Goal: Book appointment/travel/reservation

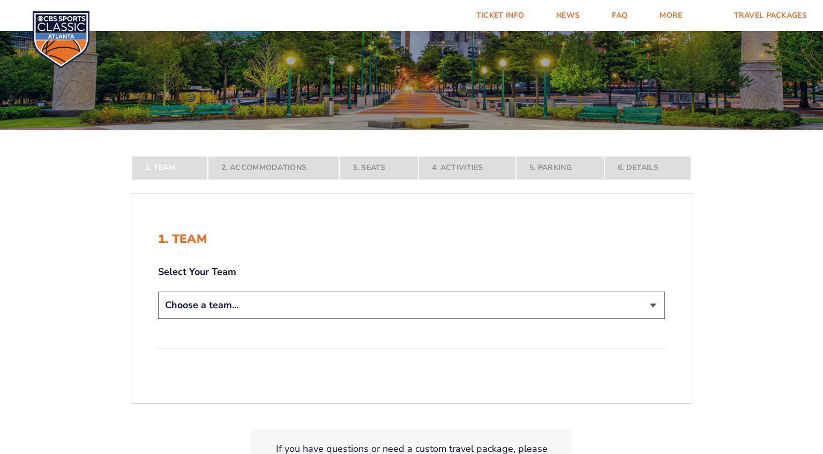
scroll to position [113, 0]
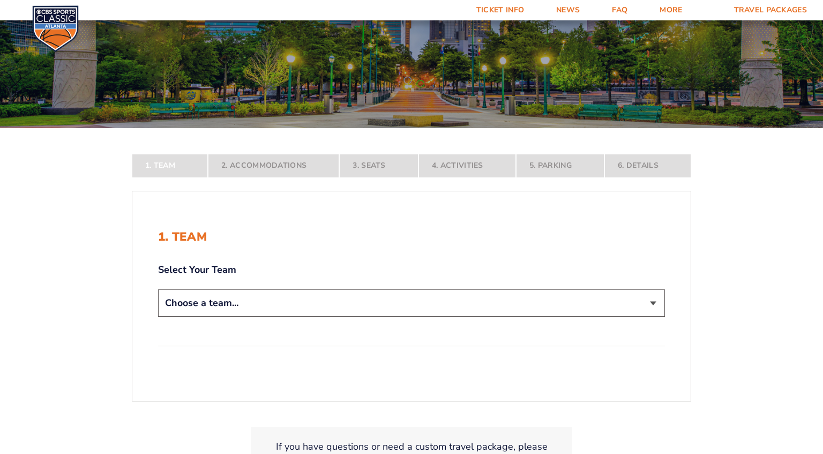
click at [158, 289] on select "Choose a team... [US_STATE] Wildcats [US_STATE] State Buckeyes [US_STATE] Tar H…" at bounding box center [411, 302] width 507 height 27
select select "12956"
click option "[US_STATE] Wildcats" at bounding box center [0, 0] width 0 height 0
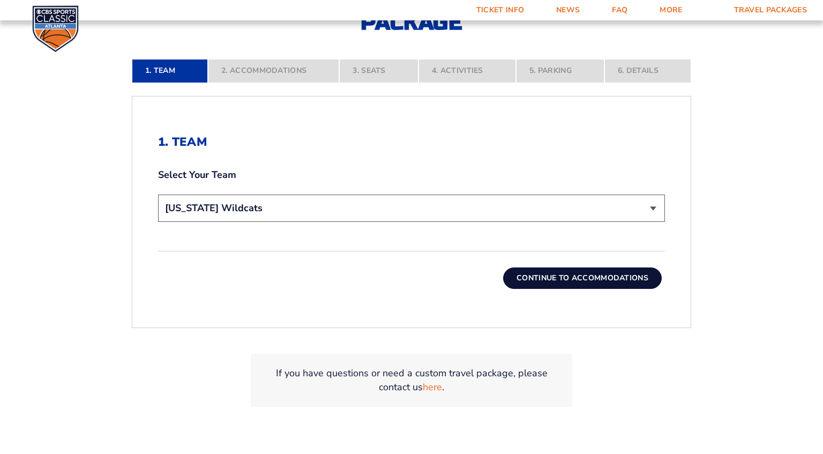
scroll to position [452, 0]
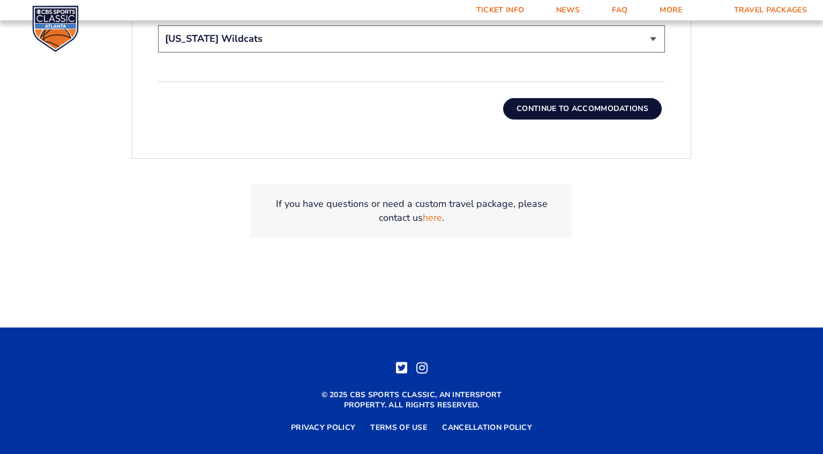
click at [589, 108] on button "Continue To Accommodations" at bounding box center [582, 108] width 159 height 21
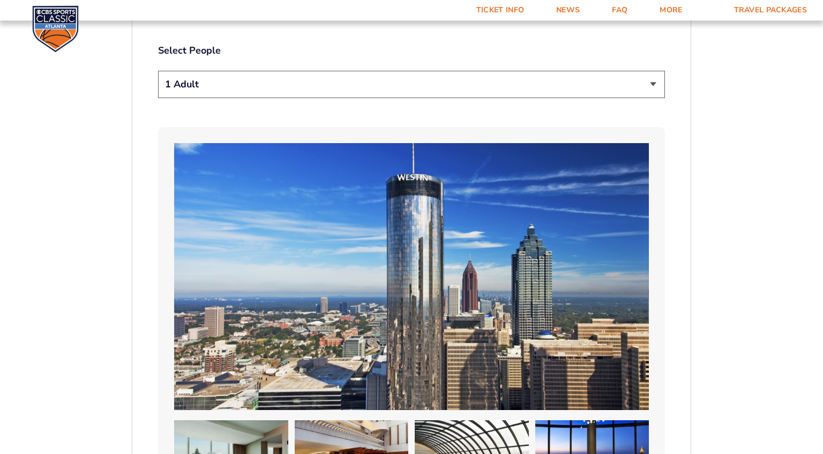
scroll to position [611, 0]
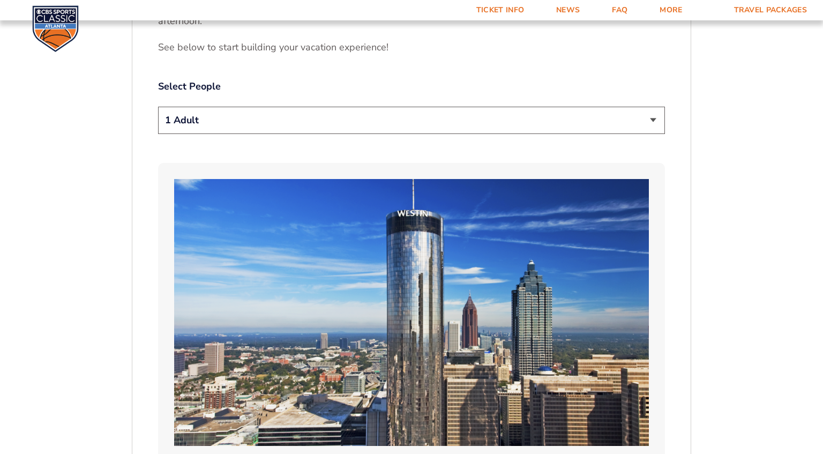
click at [158, 107] on select "1 Adult 2 Adults 3 Adults 4 Adults 2 Adults + 1 Child 2 Adults + 2 Children 2 A…" at bounding box center [411, 120] width 507 height 27
select select "2 Adults"
click option "2 Adults" at bounding box center [0, 0] width 0 height 0
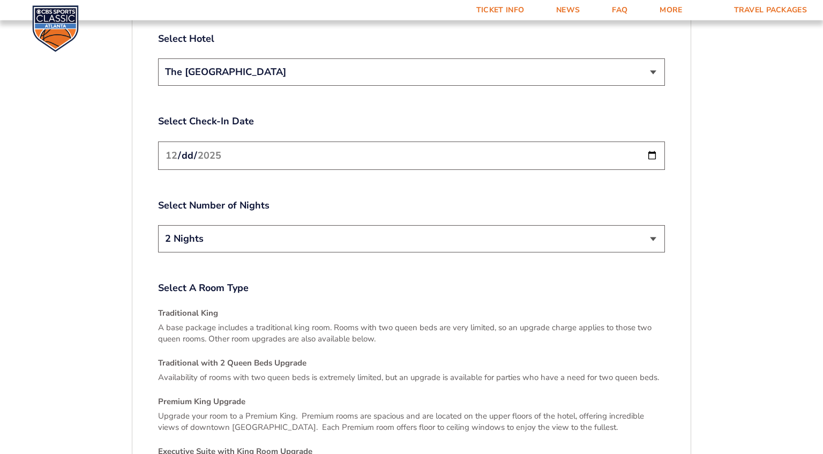
scroll to position [1346, 0]
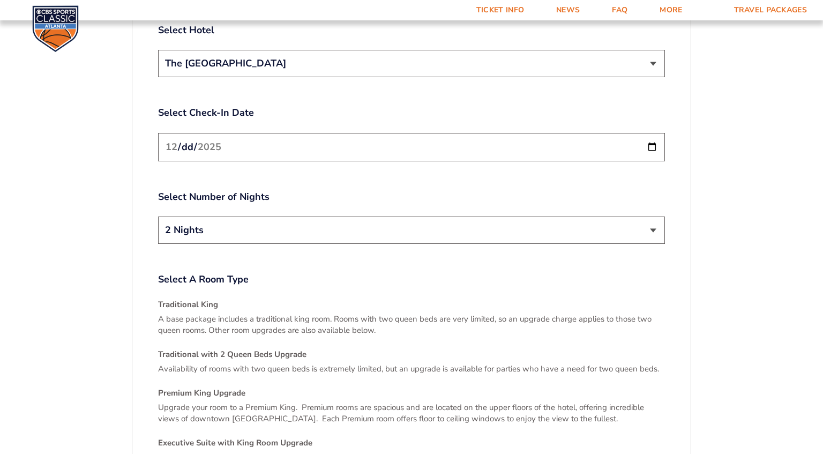
click at [650, 133] on input "[DATE]" at bounding box center [411, 147] width 507 height 28
